Goal: Task Accomplishment & Management: Manage account settings

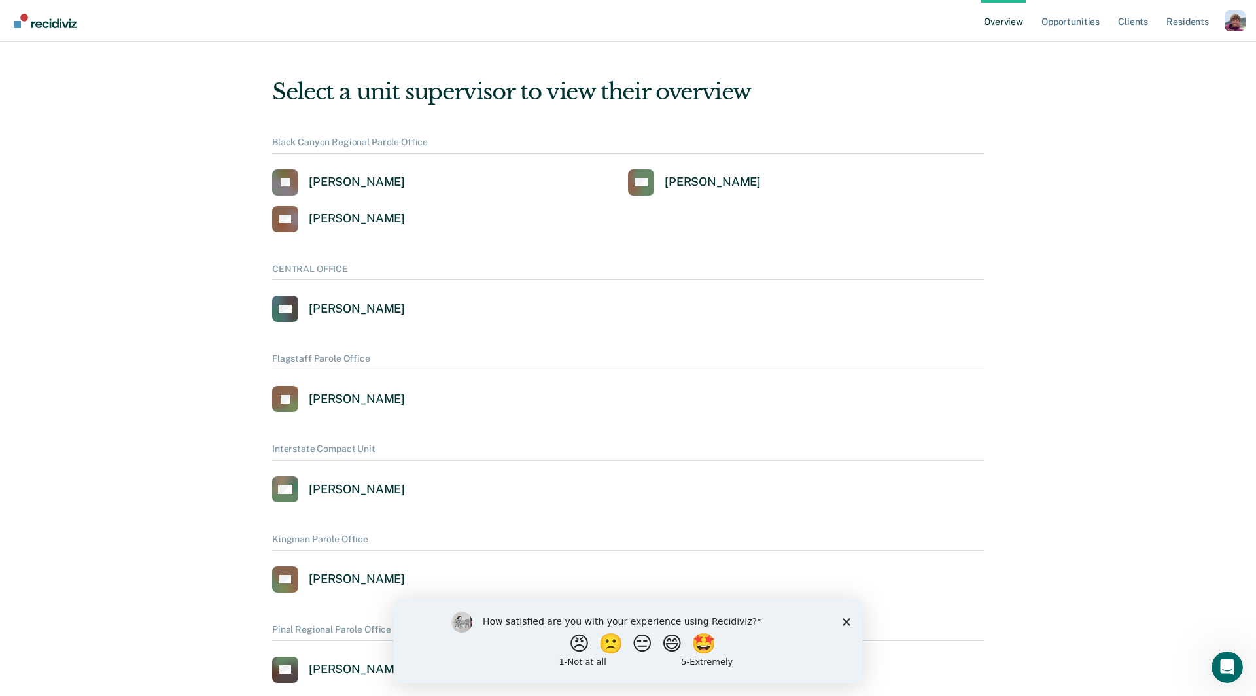
click at [1239, 11] on div "Profile dropdown button" at bounding box center [1235, 20] width 21 height 21
click at [1143, 55] on link "Profile" at bounding box center [1182, 52] width 105 height 11
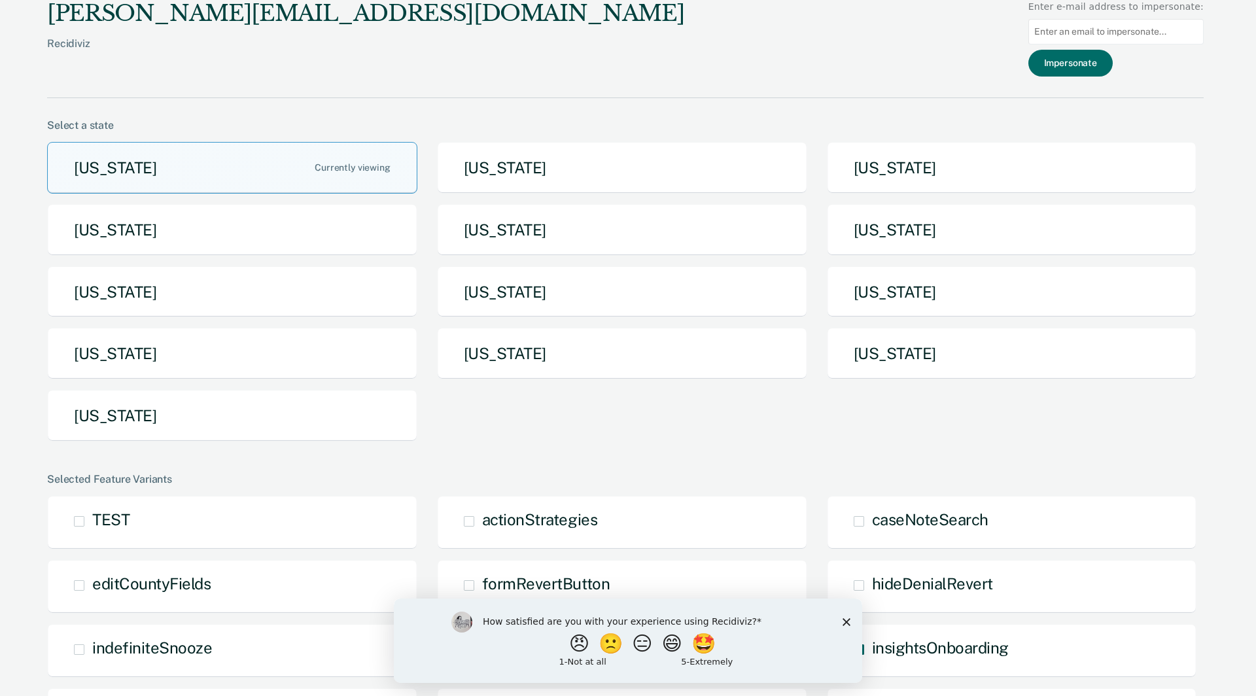
click at [834, 82] on div "aaron@recidiviz.org Recidiviz Enter e-mail address to impersonate: Impersonate" at bounding box center [625, 49] width 1157 height 98
click at [846, 624] on icon "Close survey" at bounding box center [847, 622] width 8 height 8
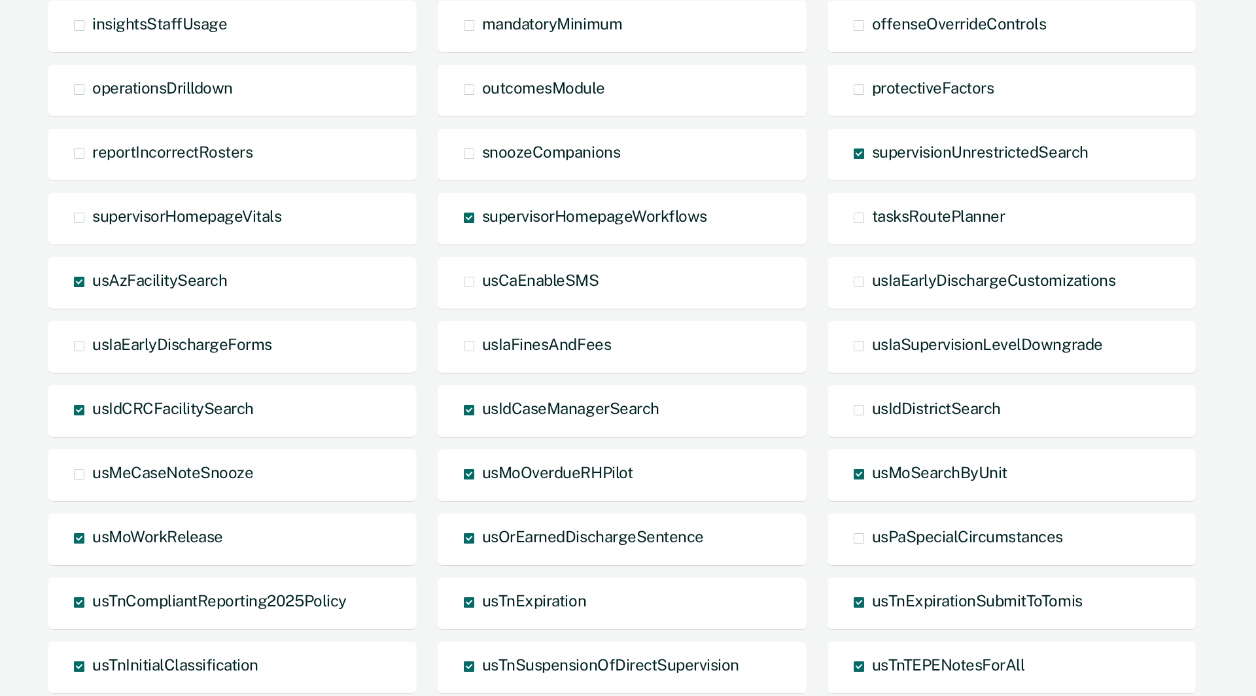
scroll to position [856, 0]
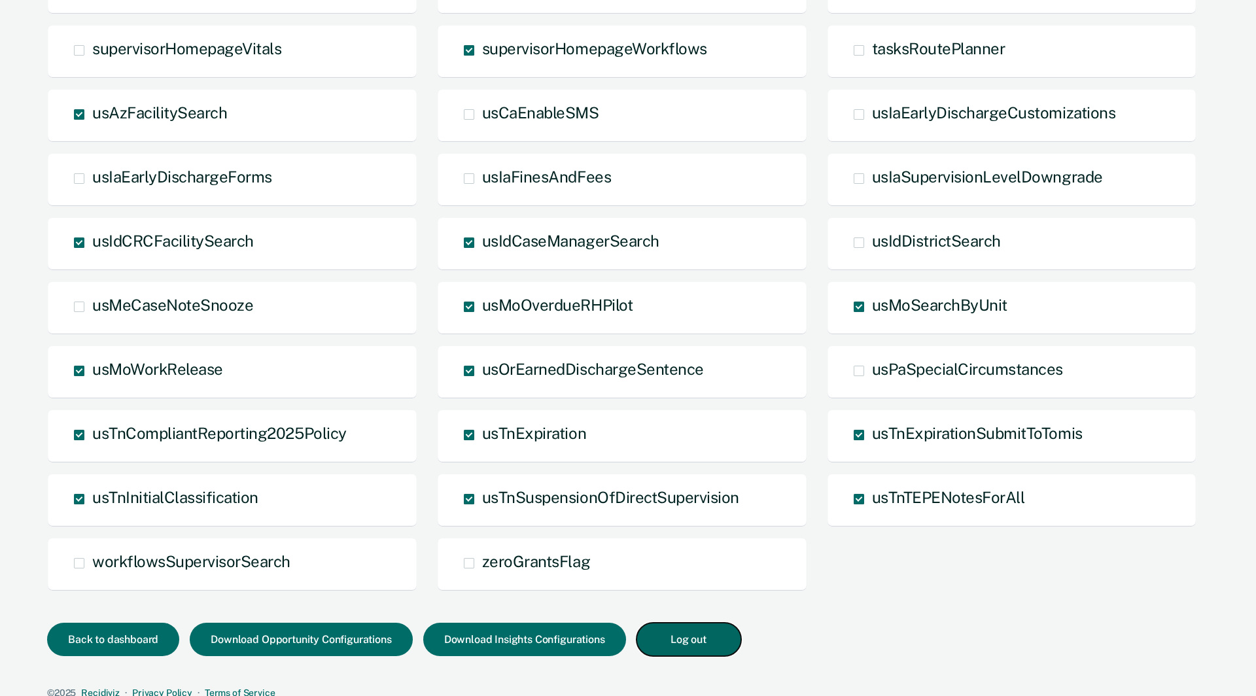
click at [686, 638] on button "Log out" at bounding box center [689, 639] width 105 height 33
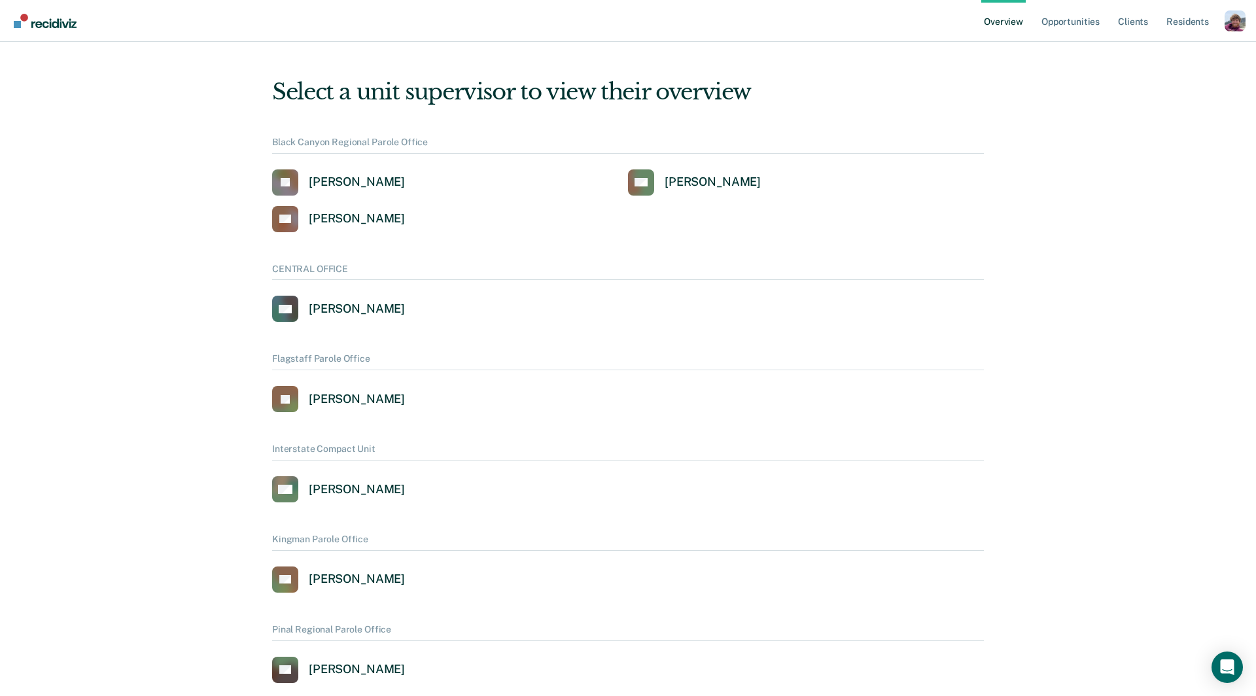
click at [1244, 20] on div "Profile dropdown button" at bounding box center [1235, 20] width 21 height 21
click at [1154, 47] on link "Profile" at bounding box center [1182, 52] width 105 height 11
